Goal: Information Seeking & Learning: Check status

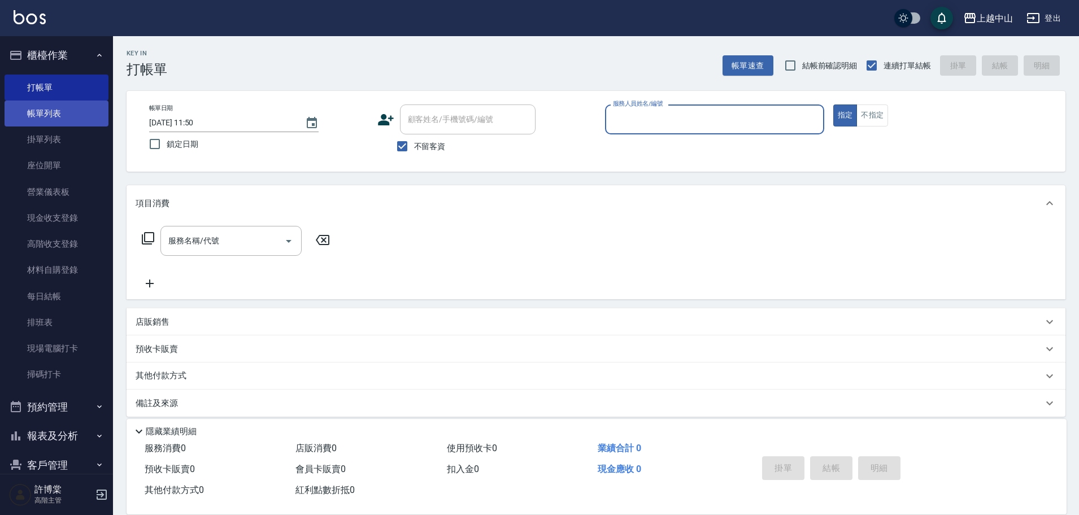
click at [39, 109] on link "帳單列表" at bounding box center [57, 114] width 104 height 26
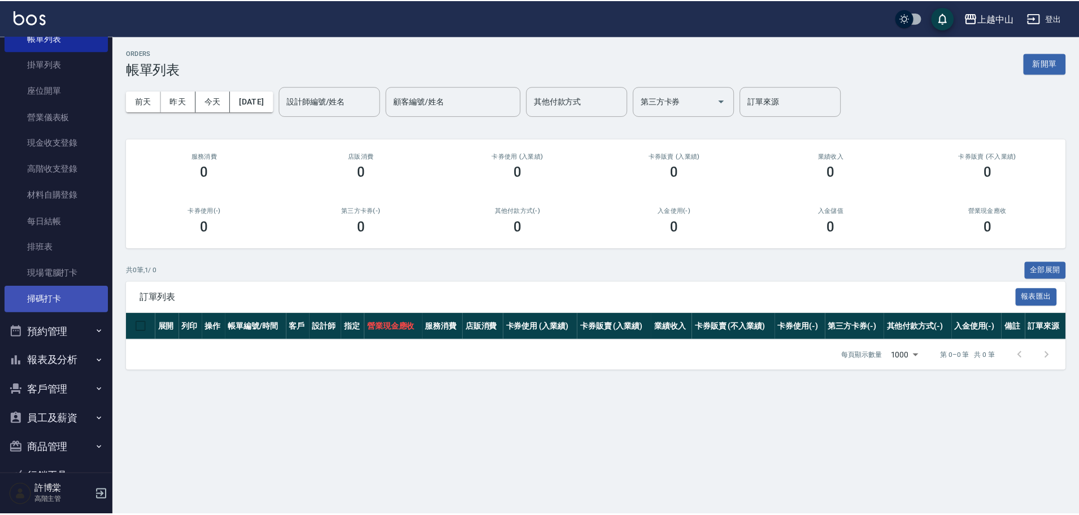
scroll to position [136, 0]
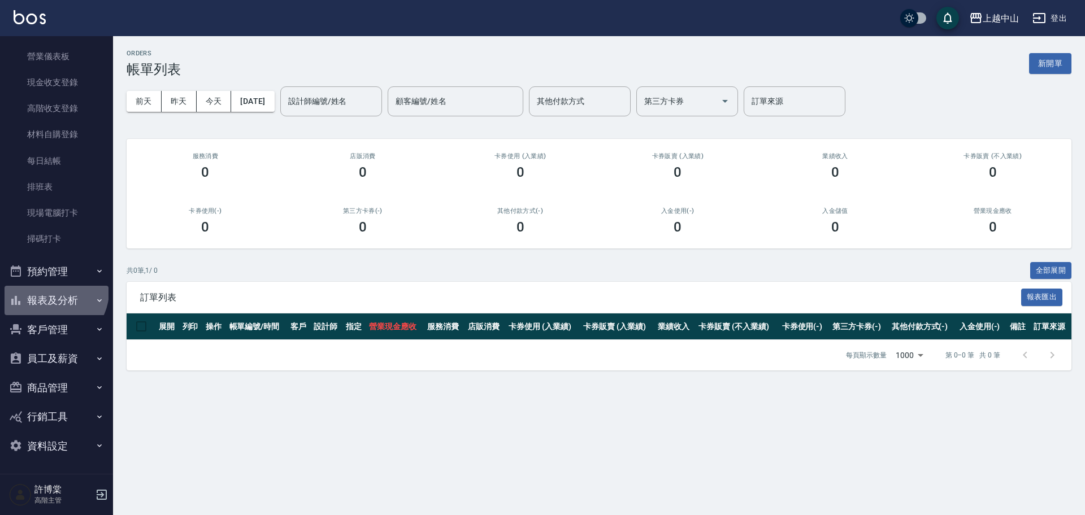
click at [53, 291] on button "報表及分析" at bounding box center [57, 300] width 104 height 29
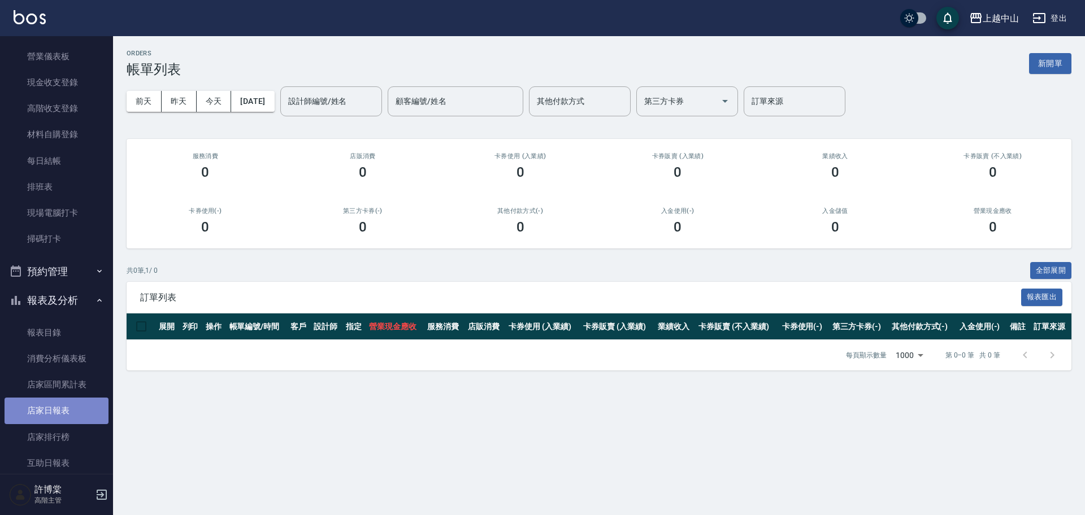
click at [66, 404] on link "店家日報表" at bounding box center [57, 411] width 104 height 26
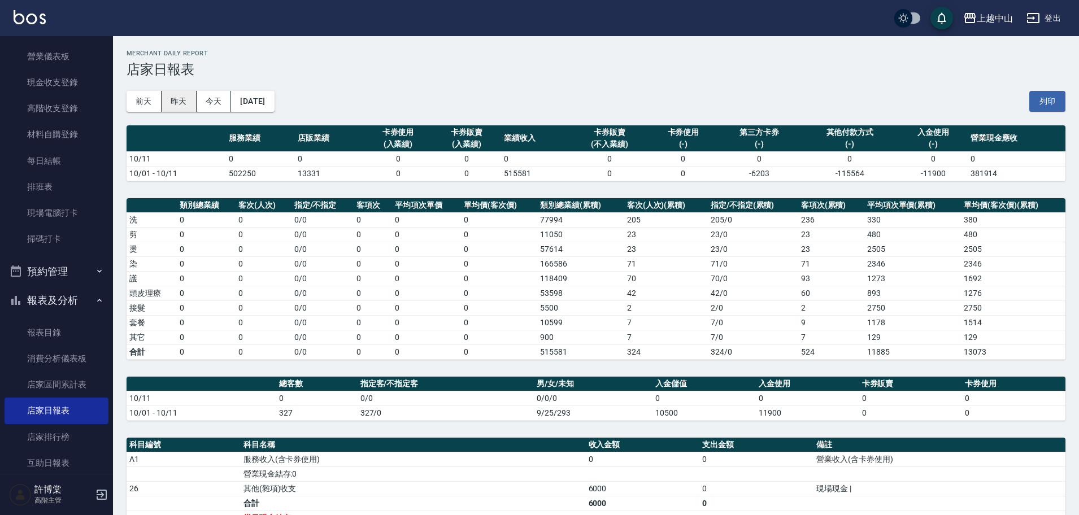
click at [174, 101] on button "昨天" at bounding box center [179, 101] width 35 height 21
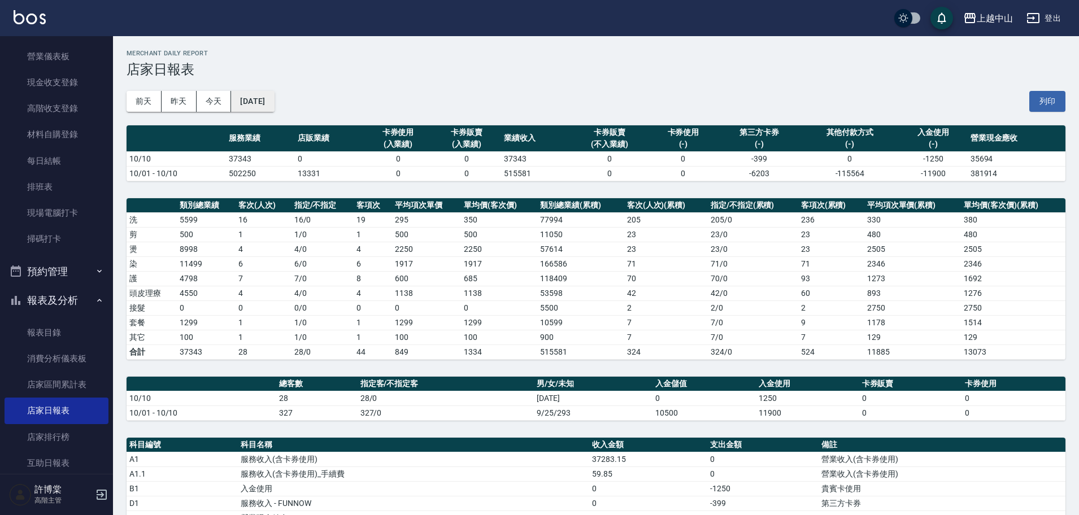
click at [250, 103] on button "[DATE]" at bounding box center [252, 101] width 43 height 21
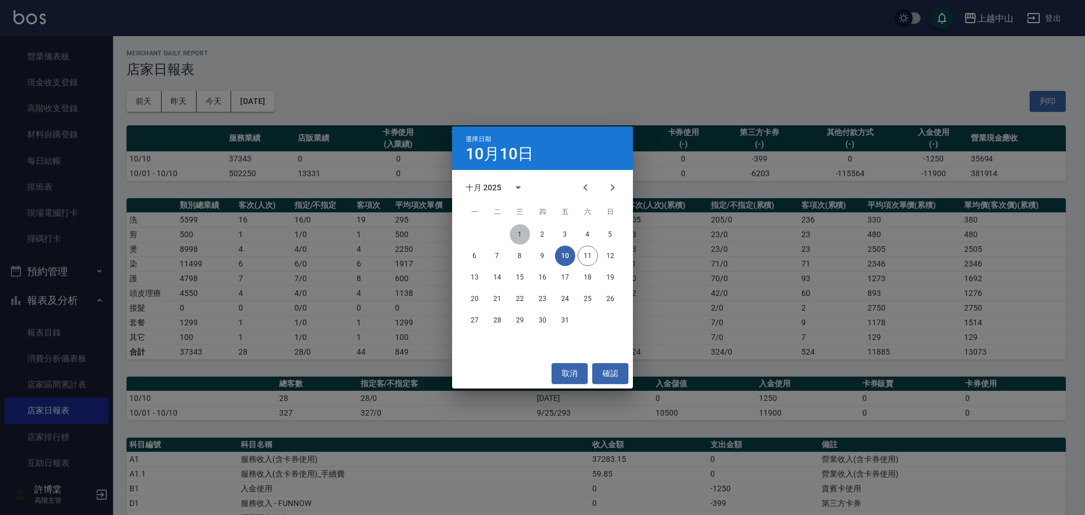
click at [526, 236] on button "1" at bounding box center [520, 234] width 20 height 20
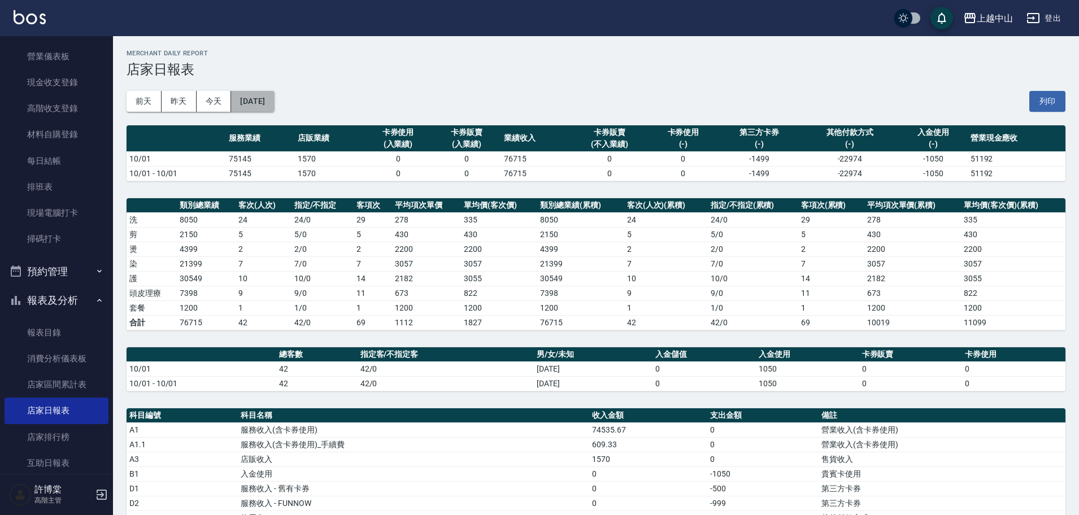
click at [274, 105] on button "[DATE]" at bounding box center [252, 101] width 43 height 21
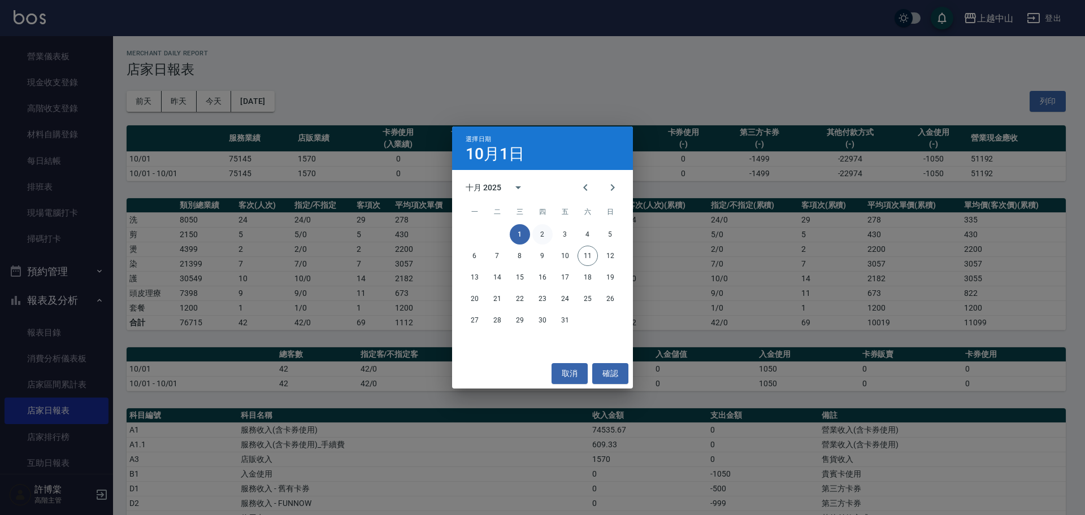
click at [545, 229] on button "2" at bounding box center [542, 234] width 20 height 20
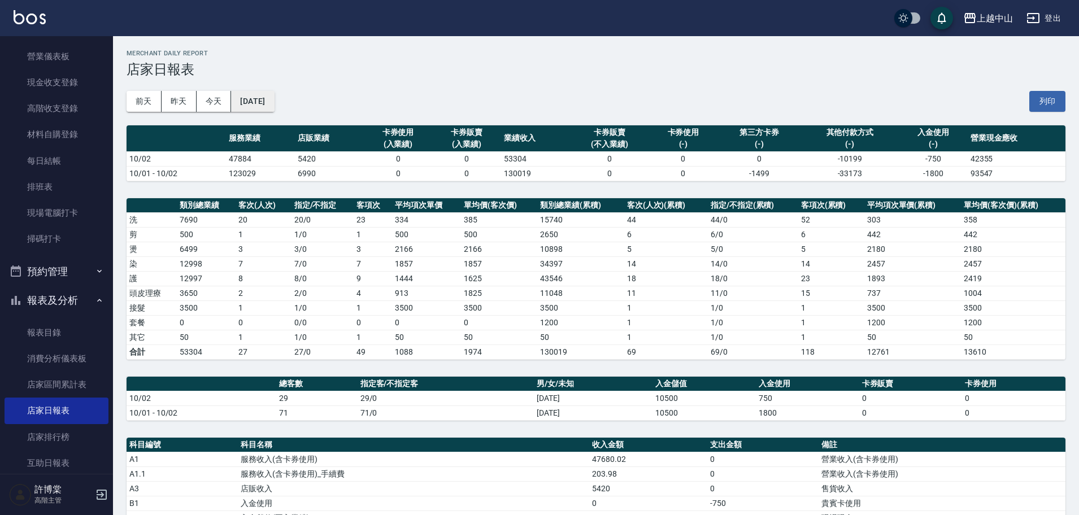
click at [274, 92] on button "[DATE]" at bounding box center [252, 101] width 43 height 21
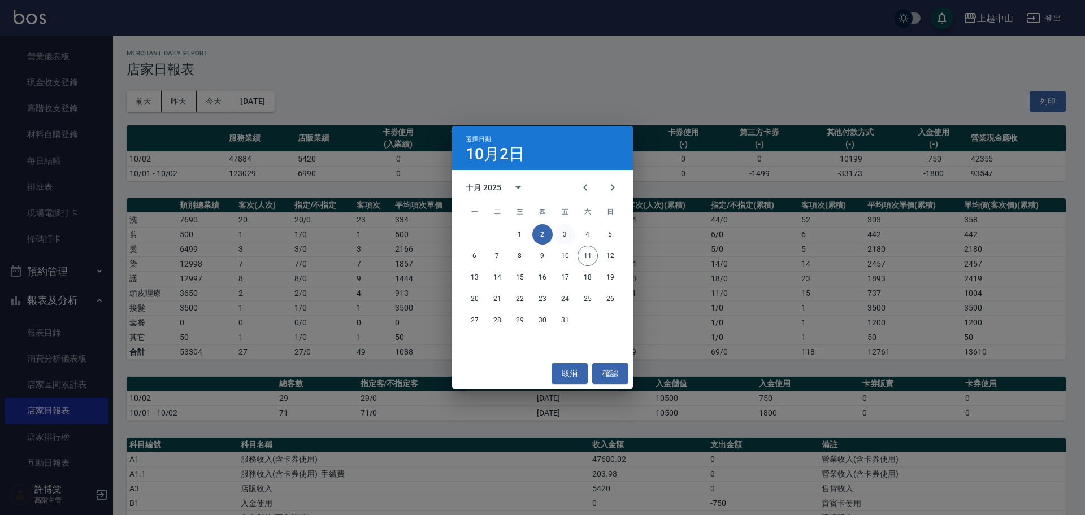
click at [559, 238] on button "3" at bounding box center [565, 234] width 20 height 20
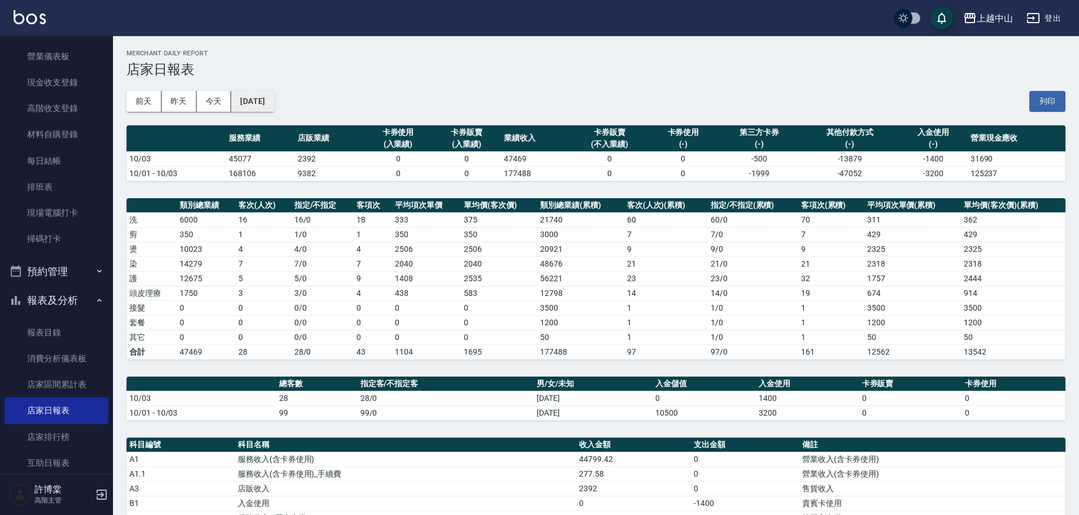
click at [258, 108] on button "[DATE]" at bounding box center [252, 101] width 43 height 21
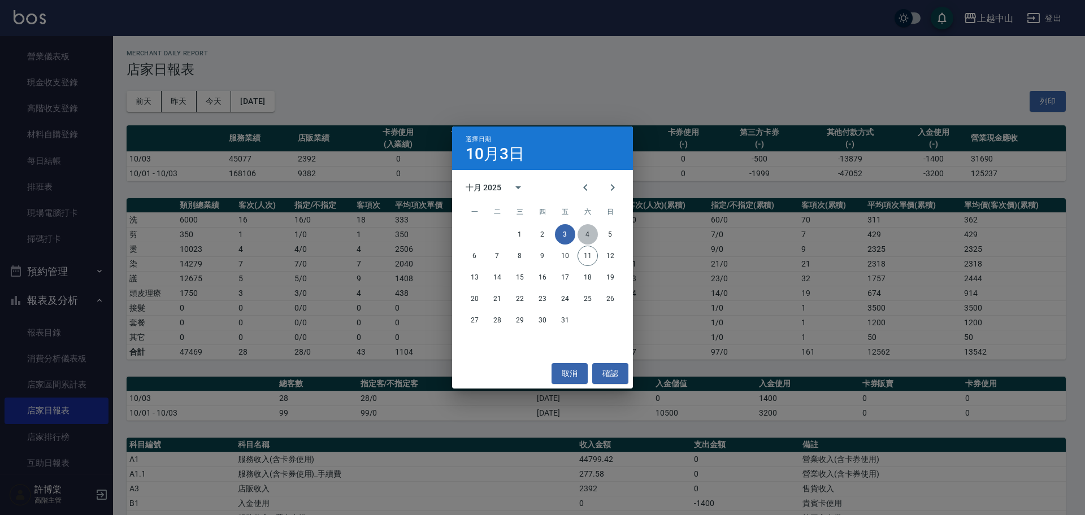
click at [591, 233] on button "4" at bounding box center [587, 234] width 20 height 20
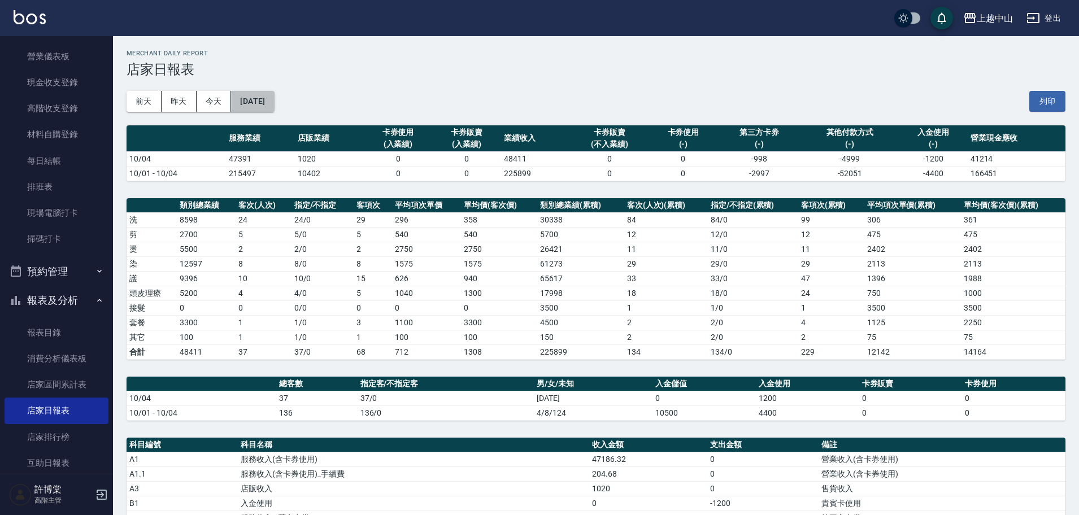
click at [262, 95] on button "[DATE]" at bounding box center [252, 101] width 43 height 21
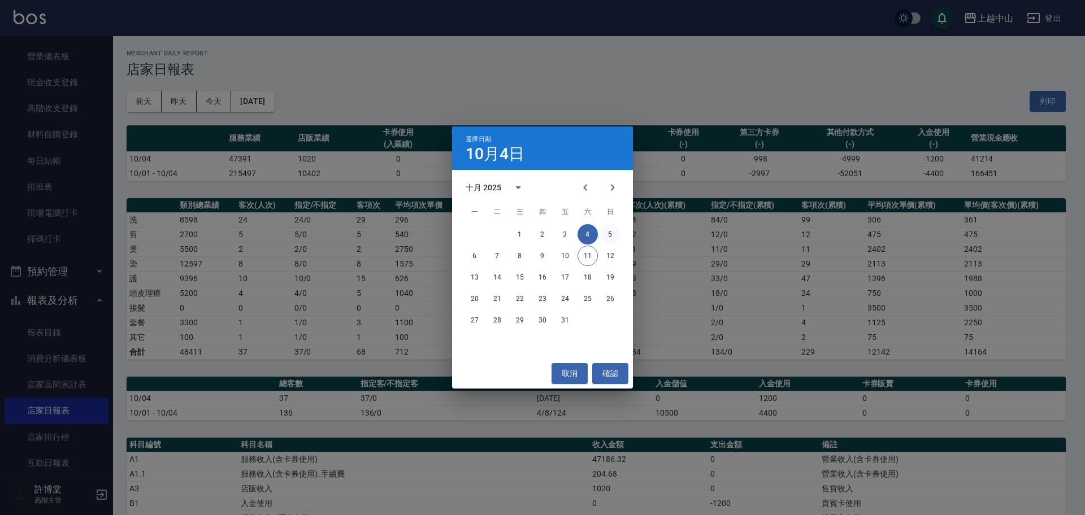
click at [614, 236] on button "5" at bounding box center [610, 234] width 20 height 20
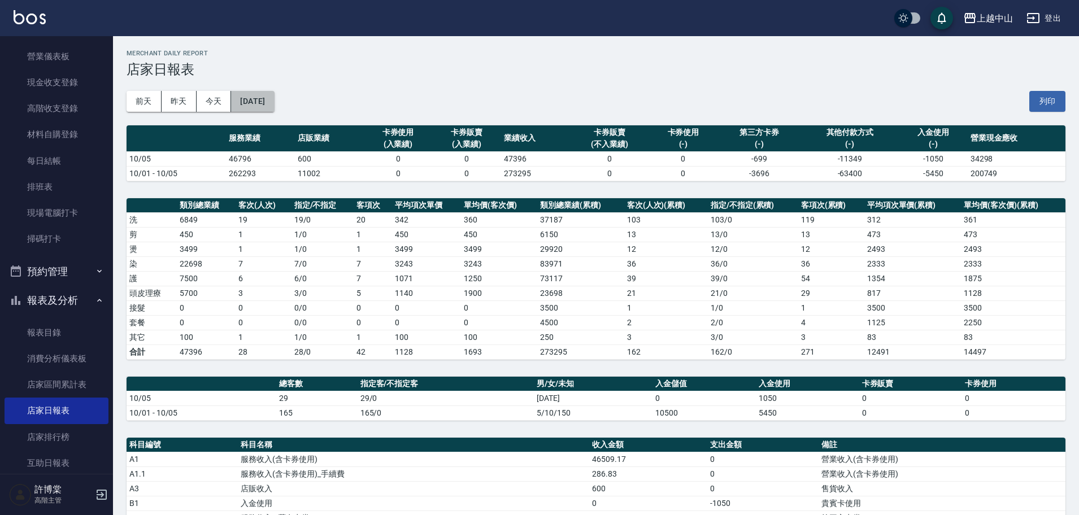
click at [274, 103] on button "[DATE]" at bounding box center [252, 101] width 43 height 21
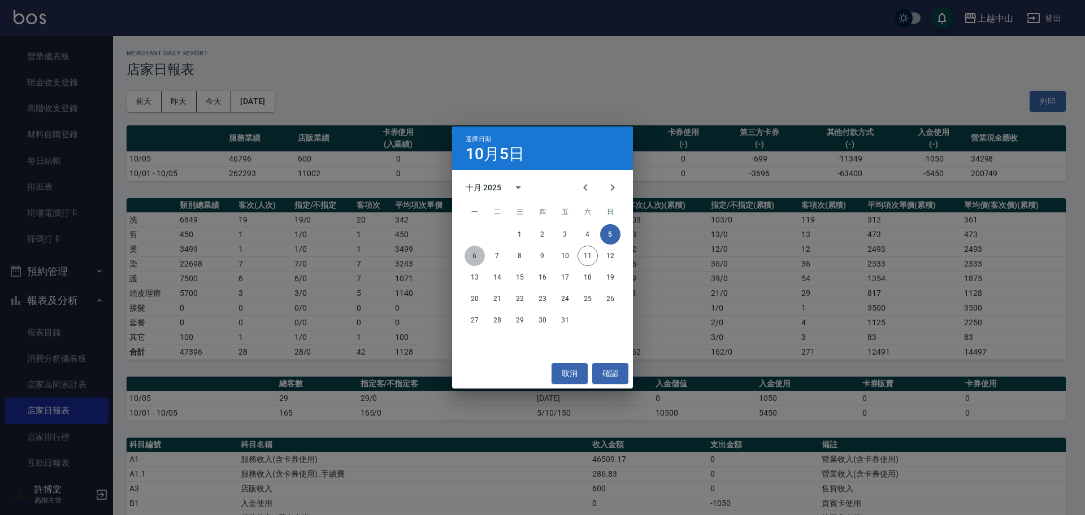
click at [477, 251] on button "6" at bounding box center [474, 256] width 20 height 20
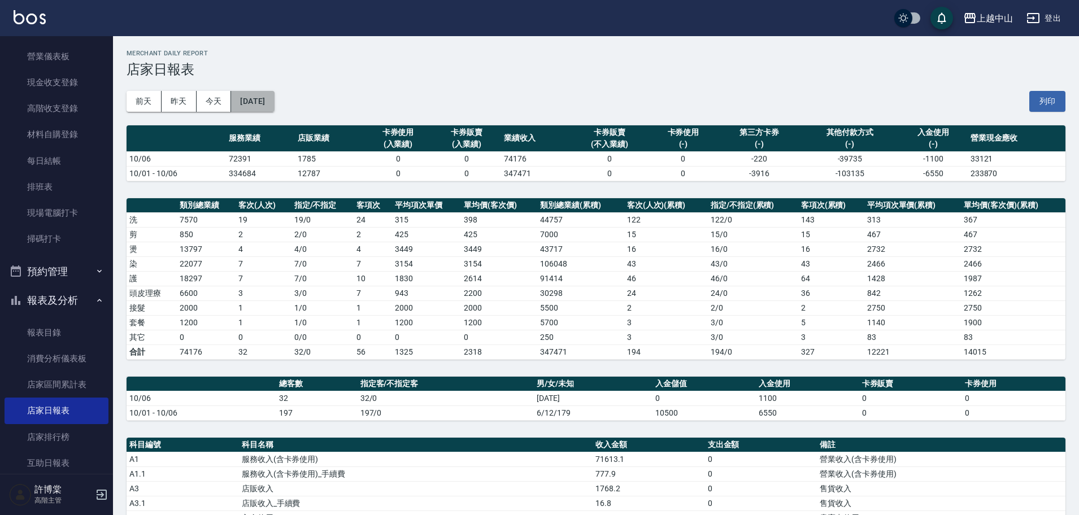
click at [274, 97] on button "[DATE]" at bounding box center [252, 101] width 43 height 21
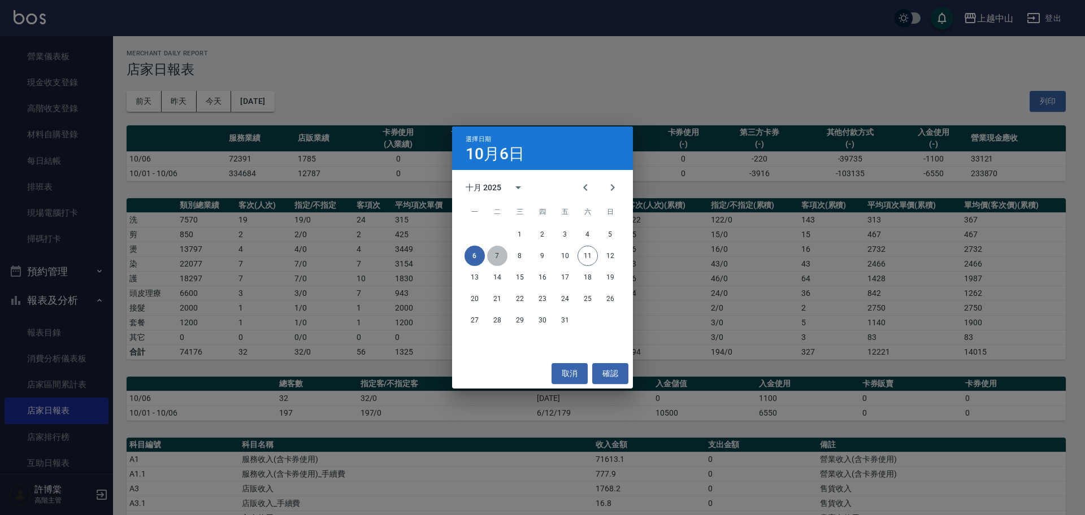
click at [503, 259] on button "7" at bounding box center [497, 256] width 20 height 20
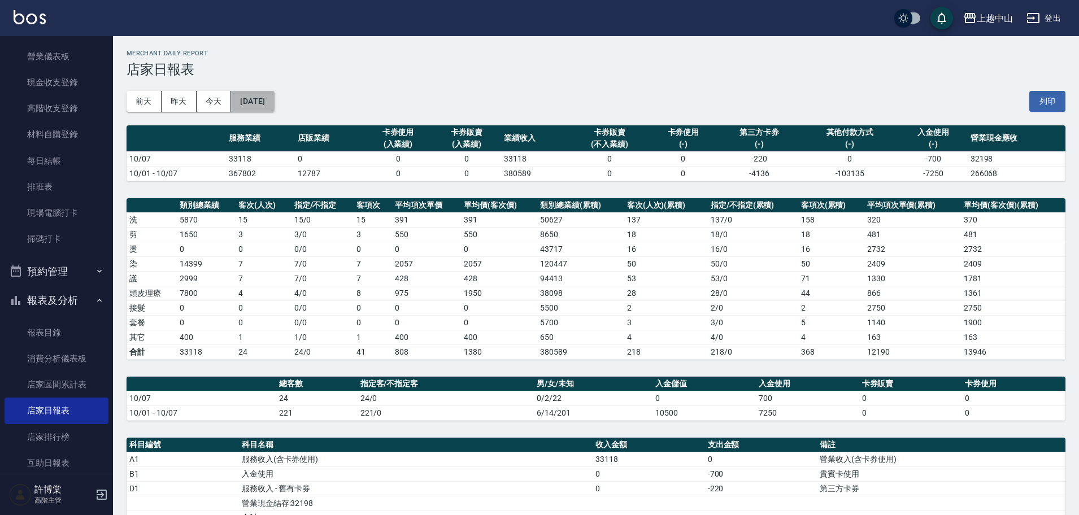
click at [271, 100] on button "[DATE]" at bounding box center [252, 101] width 43 height 21
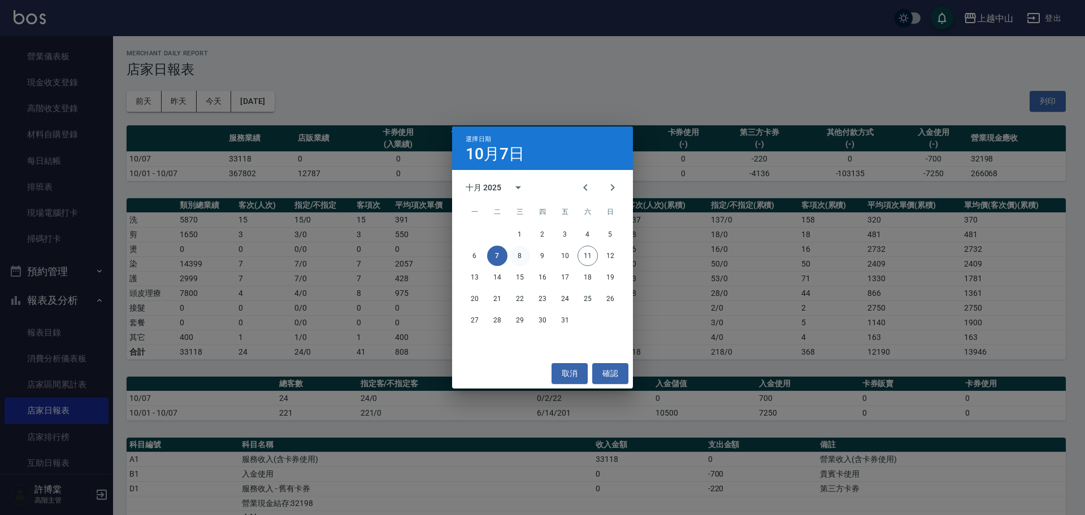
click at [524, 254] on button "8" at bounding box center [520, 256] width 20 height 20
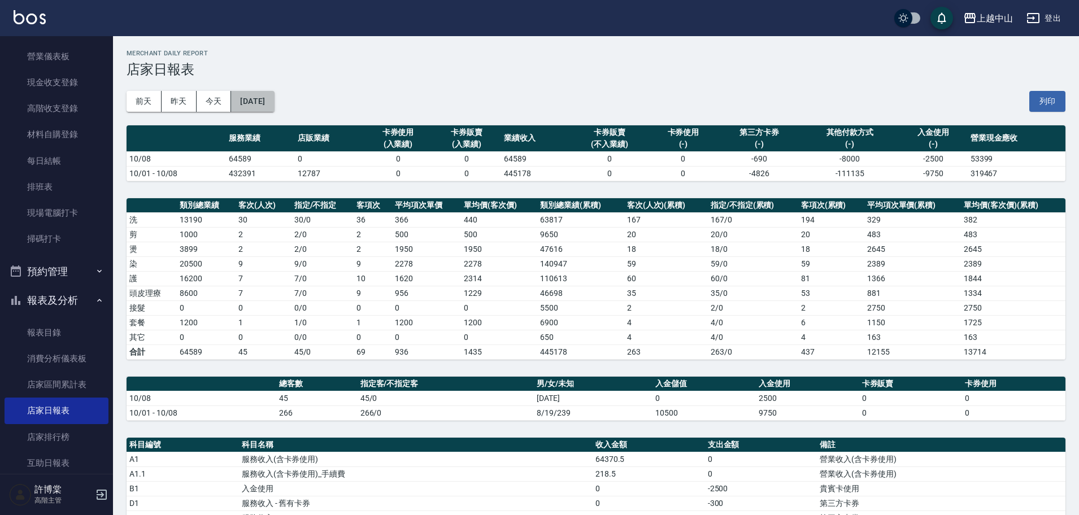
click at [273, 106] on button "[DATE]" at bounding box center [252, 101] width 43 height 21
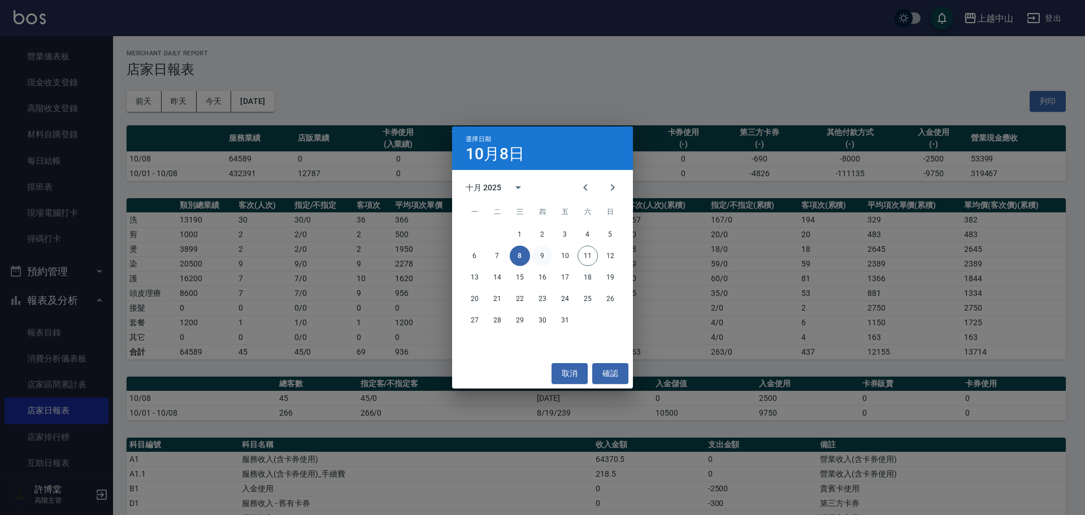
click at [543, 257] on button "9" at bounding box center [542, 256] width 20 height 20
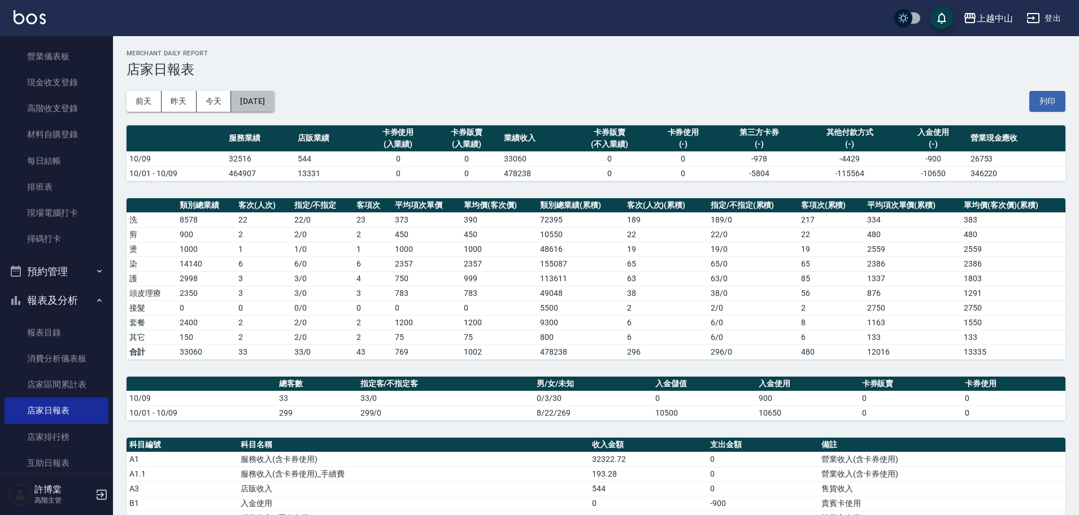
click at [253, 98] on button "[DATE]" at bounding box center [252, 101] width 43 height 21
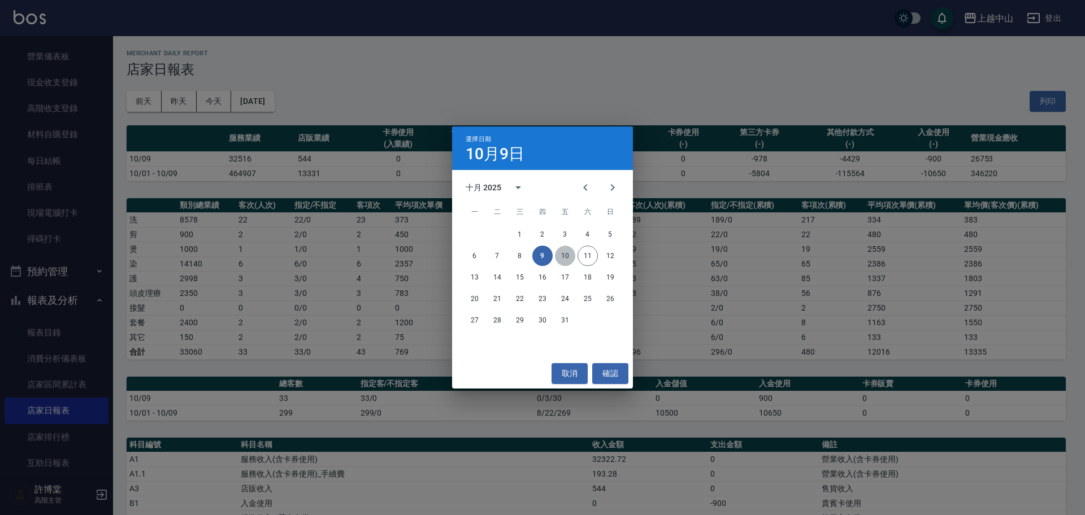
click at [566, 257] on button "10" at bounding box center [565, 256] width 20 height 20
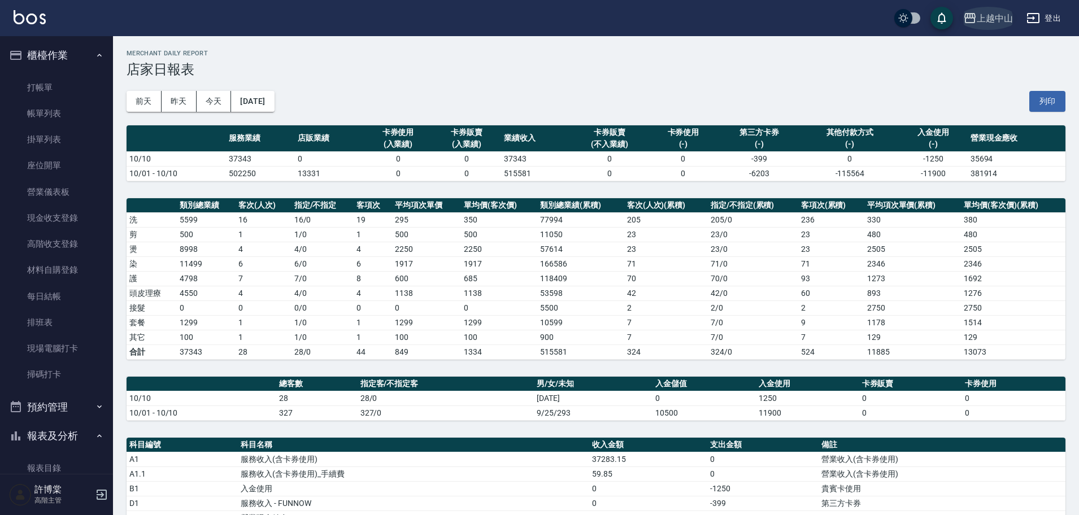
click at [999, 23] on div "上越中山" at bounding box center [995, 18] width 36 height 14
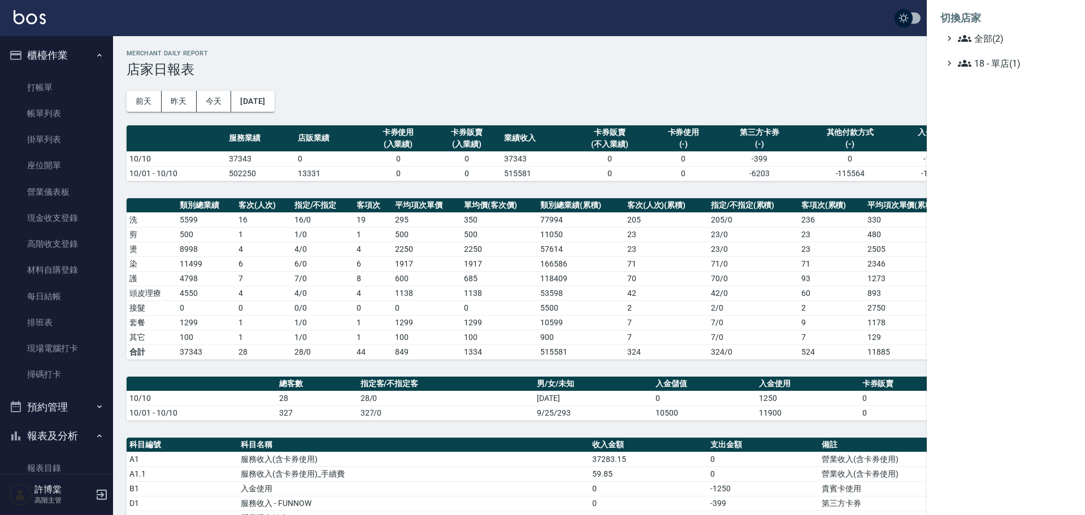
click at [43, 80] on div at bounding box center [542, 257] width 1085 height 515
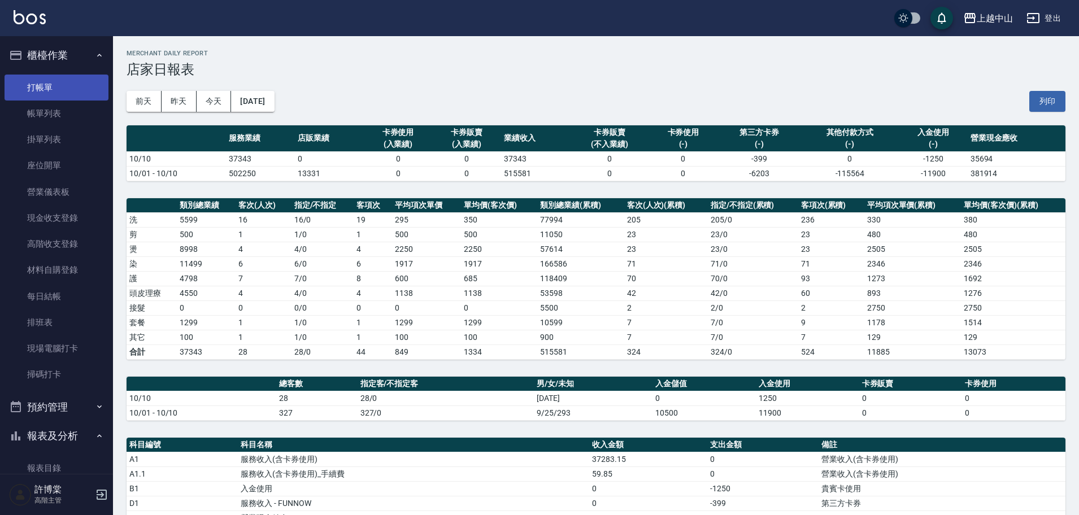
click at [45, 83] on link "打帳單" at bounding box center [57, 88] width 104 height 26
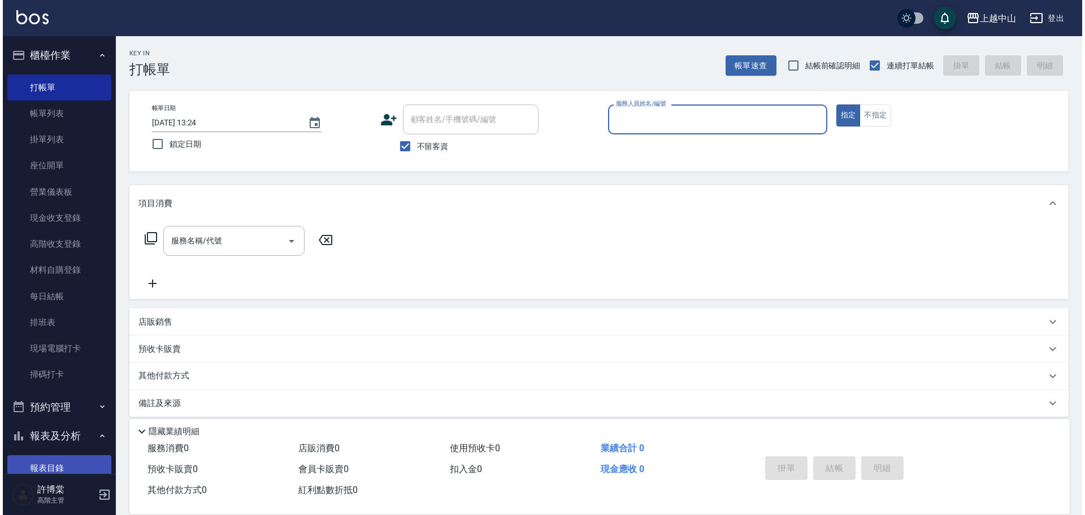
scroll to position [282, 0]
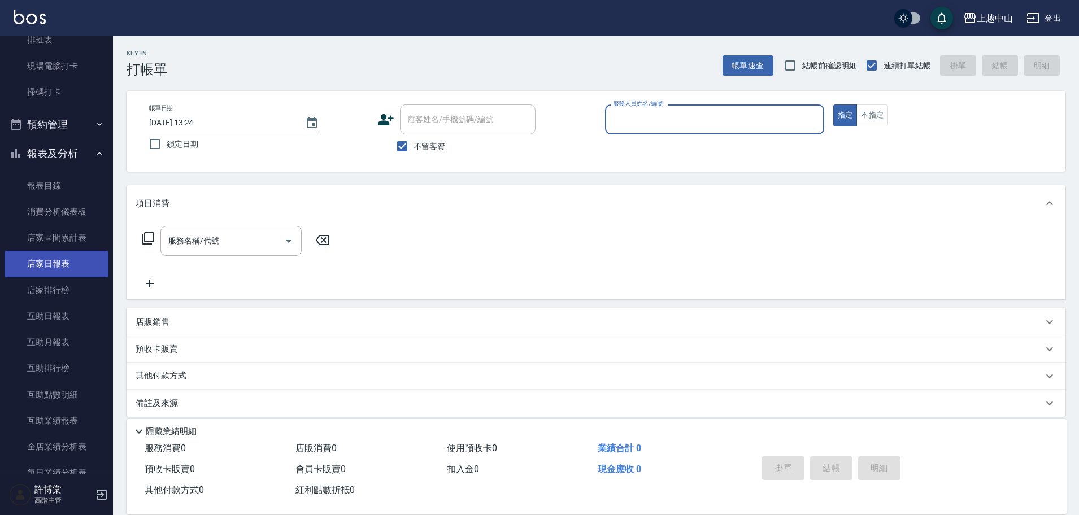
click at [69, 261] on link "店家日報表" at bounding box center [57, 264] width 104 height 26
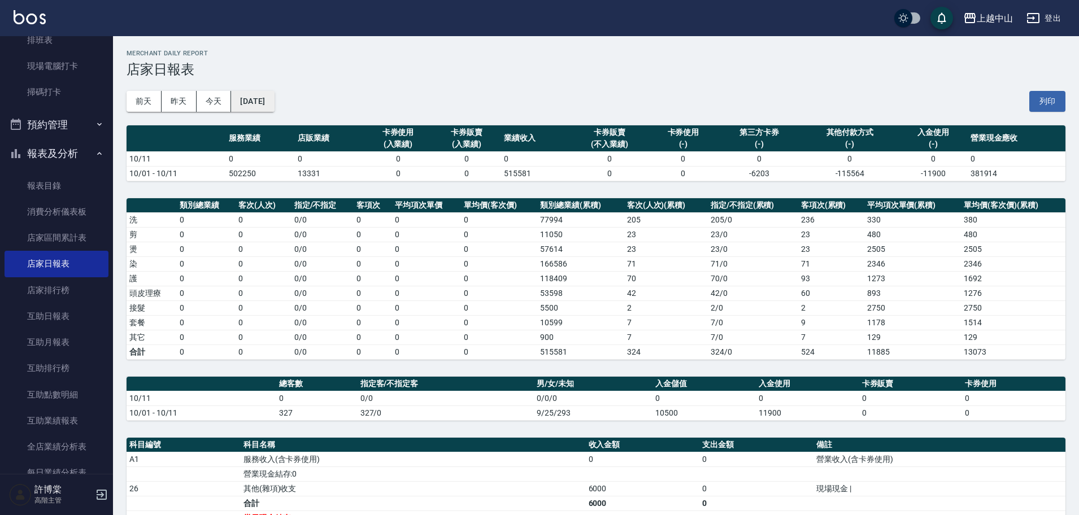
click at [272, 105] on button "[DATE]" at bounding box center [252, 101] width 43 height 21
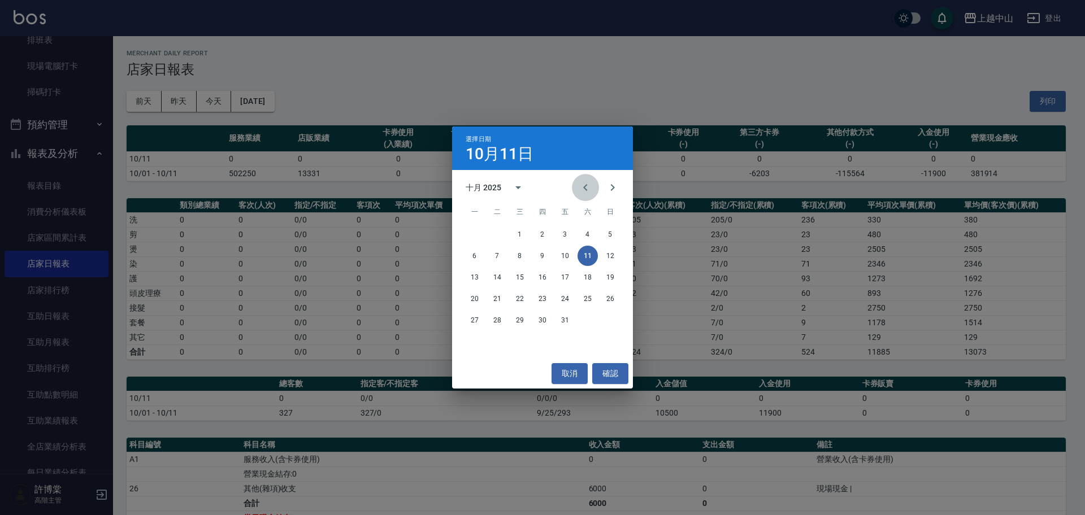
click at [582, 185] on icon "Previous month" at bounding box center [585, 188] width 14 height 14
click at [498, 320] on button "30" at bounding box center [497, 320] width 20 height 20
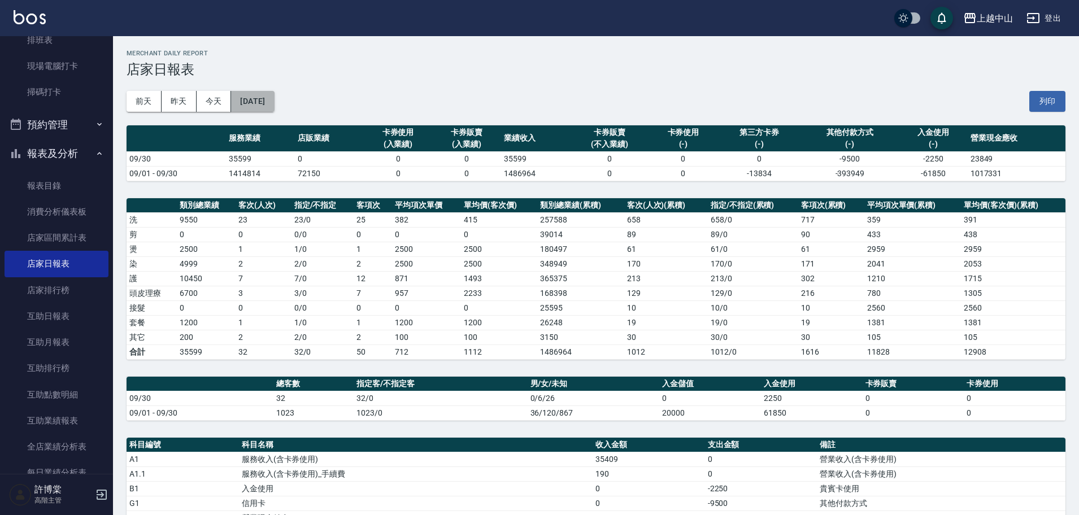
click at [274, 108] on button "[DATE]" at bounding box center [252, 101] width 43 height 21
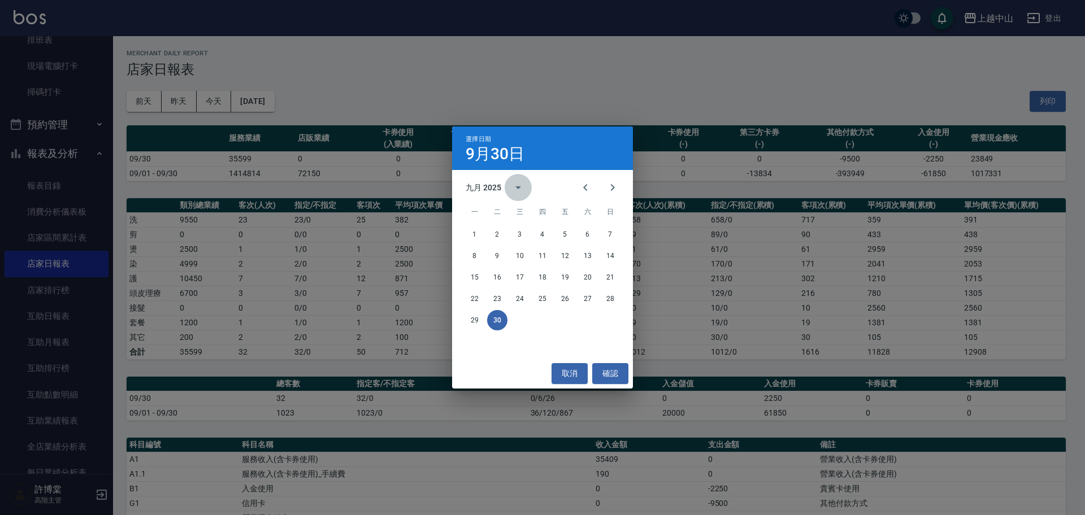
click at [507, 187] on button "calendar view is open, switch to year view" at bounding box center [517, 187] width 27 height 27
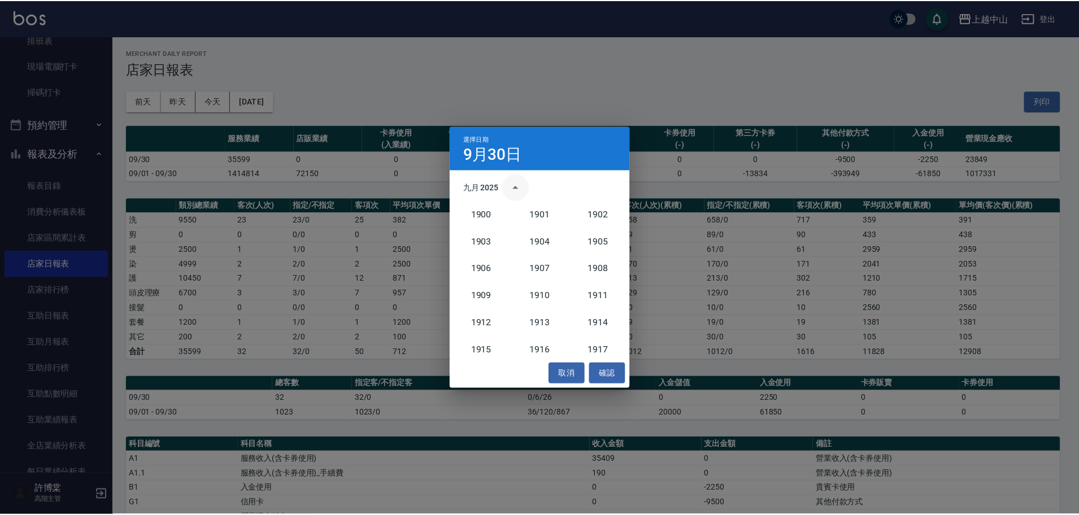
scroll to position [1046, 0]
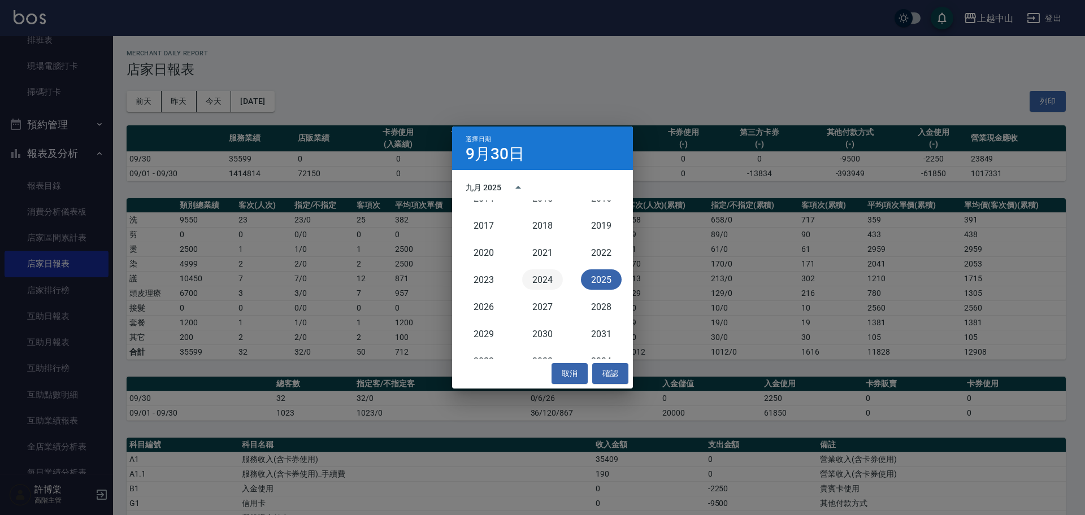
click at [538, 284] on button "2024" at bounding box center [542, 279] width 41 height 20
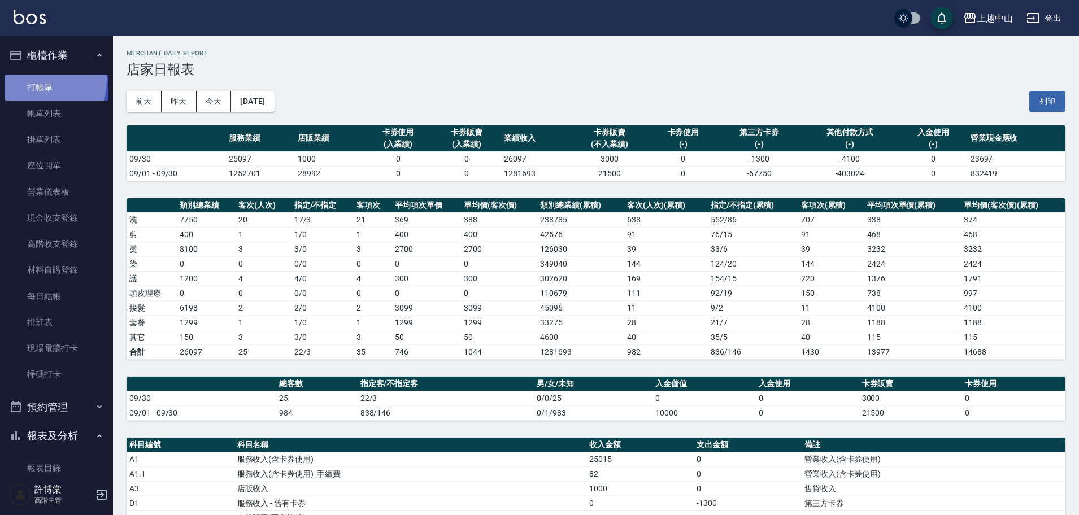
click at [39, 80] on link "打帳單" at bounding box center [57, 88] width 104 height 26
